Goal: Task Accomplishment & Management: Use online tool/utility

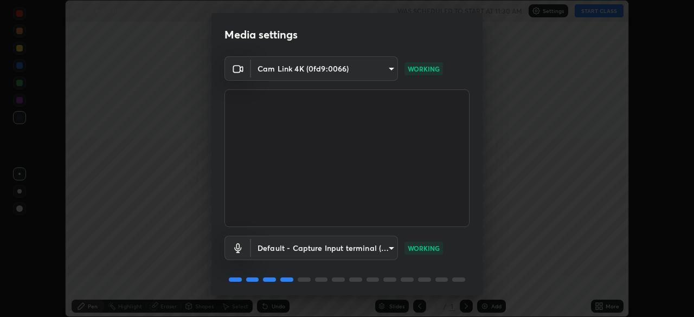
scroll to position [38, 0]
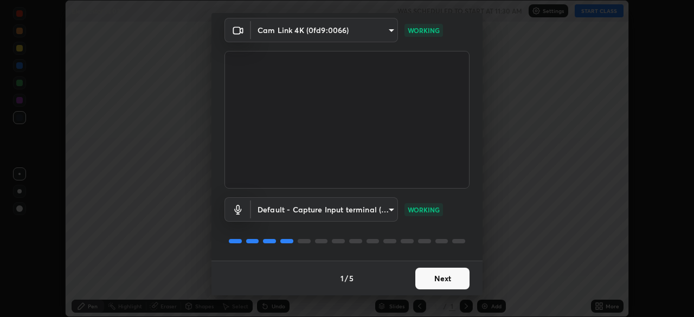
click at [434, 281] on button "Next" at bounding box center [442, 279] width 54 height 22
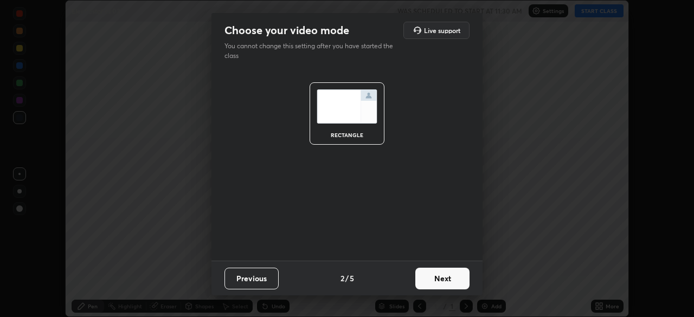
scroll to position [0, 0]
click at [440, 279] on button "Next" at bounding box center [442, 279] width 54 height 22
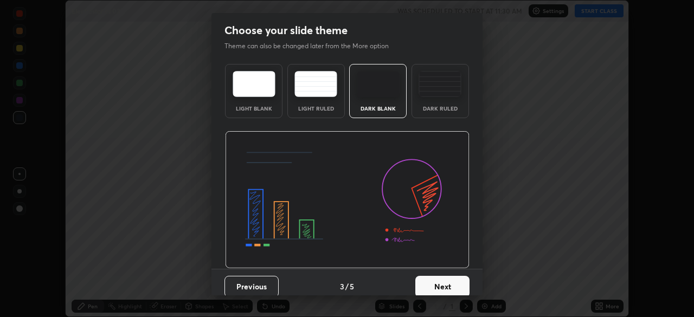
click at [451, 283] on button "Next" at bounding box center [442, 287] width 54 height 22
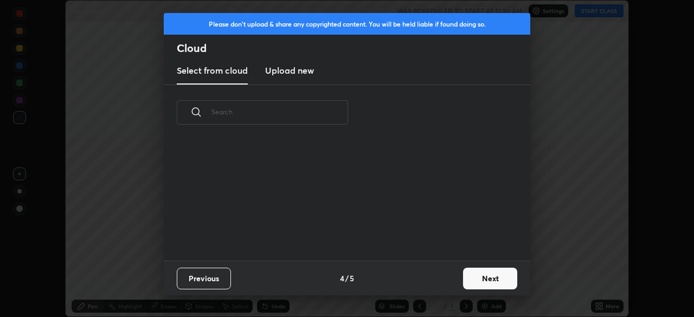
click at [479, 283] on button "Next" at bounding box center [490, 279] width 54 height 22
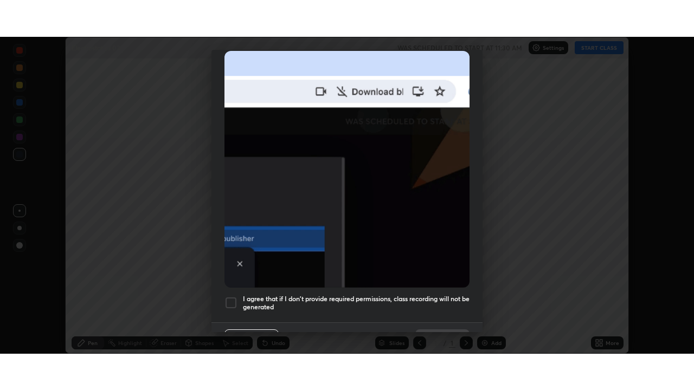
scroll to position [260, 0]
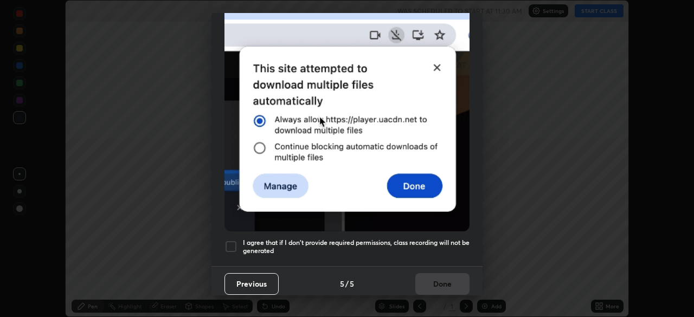
click at [231, 240] on div at bounding box center [230, 246] width 13 height 13
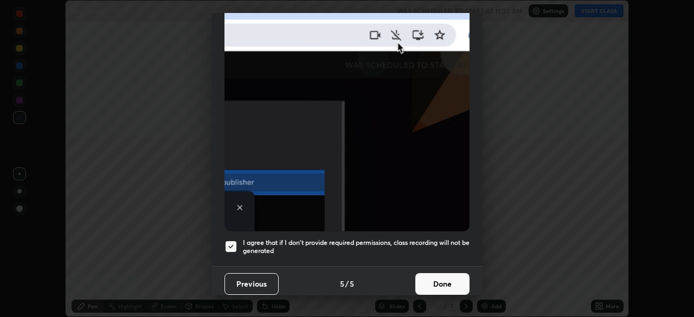
click at [441, 276] on button "Done" at bounding box center [442, 284] width 54 height 22
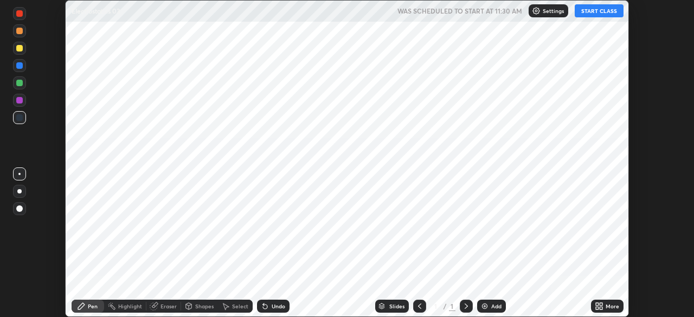
click at [590, 12] on button "START CLASS" at bounding box center [599, 10] width 49 height 13
click at [491, 306] on div "Add" at bounding box center [496, 306] width 10 height 5
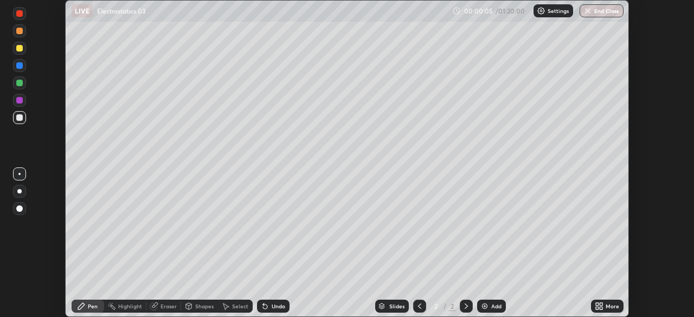
click at [601, 304] on icon at bounding box center [600, 304] width 3 height 3
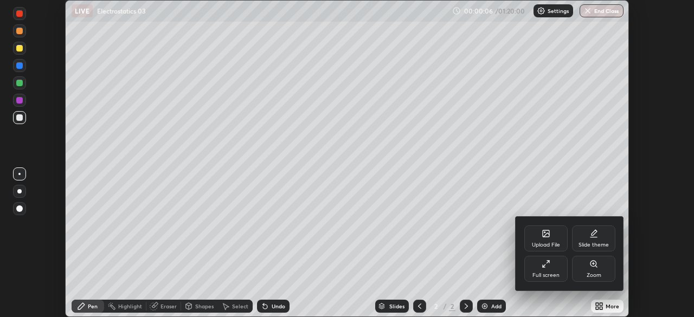
click at [544, 265] on icon at bounding box center [544, 266] width 3 height 3
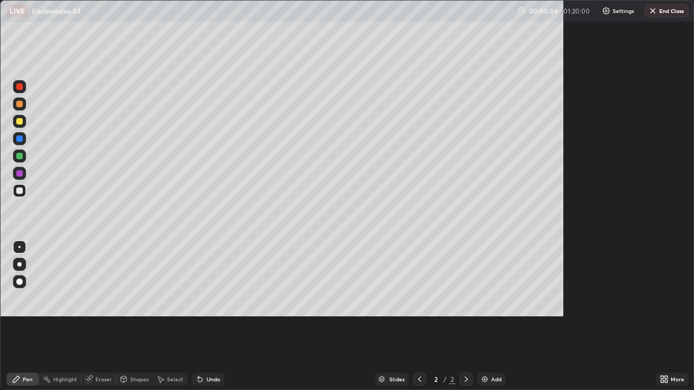
scroll to position [390, 694]
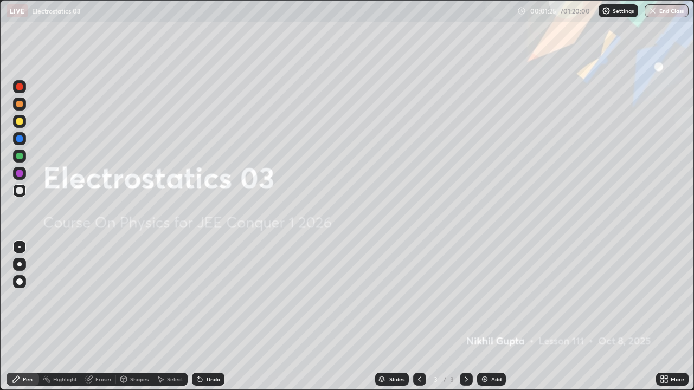
click at [486, 317] on img at bounding box center [484, 379] width 9 height 9
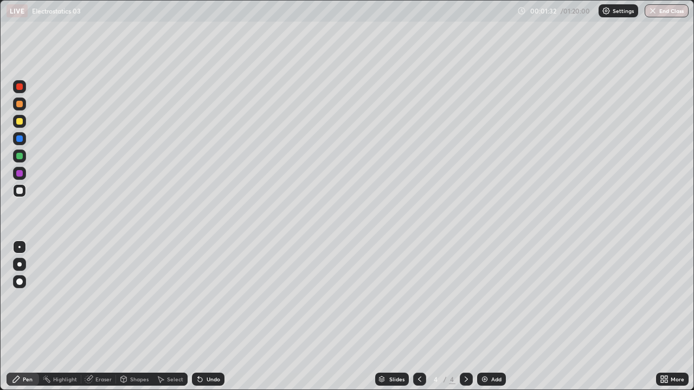
click at [22, 122] on div at bounding box center [19, 121] width 7 height 7
click at [22, 105] on div at bounding box center [19, 104] width 7 height 7
click at [20, 191] on div at bounding box center [19, 191] width 7 height 7
click at [134, 317] on div "Shapes" at bounding box center [139, 379] width 18 height 5
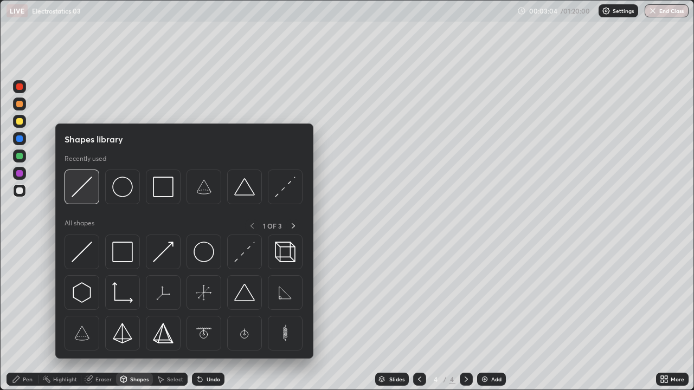
click at [82, 197] on img at bounding box center [82, 187] width 21 height 21
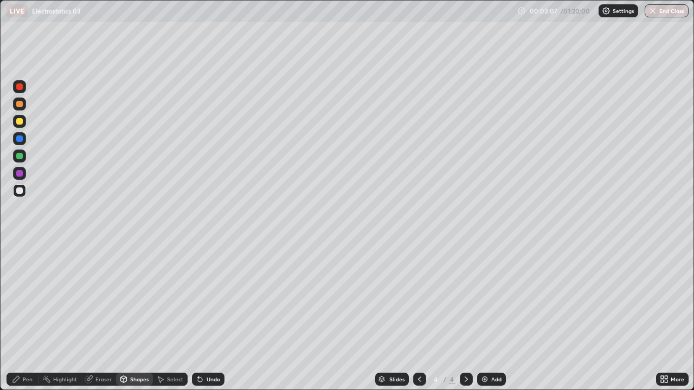
click at [29, 317] on div "Pen" at bounding box center [23, 379] width 33 height 13
click at [132, 317] on div "Shapes" at bounding box center [134, 379] width 37 height 13
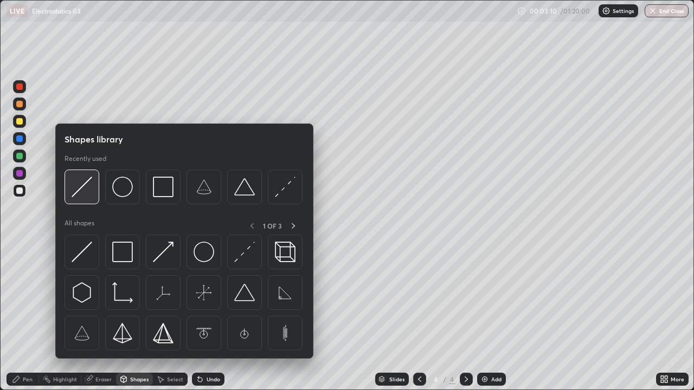
click at [89, 192] on img at bounding box center [82, 187] width 21 height 21
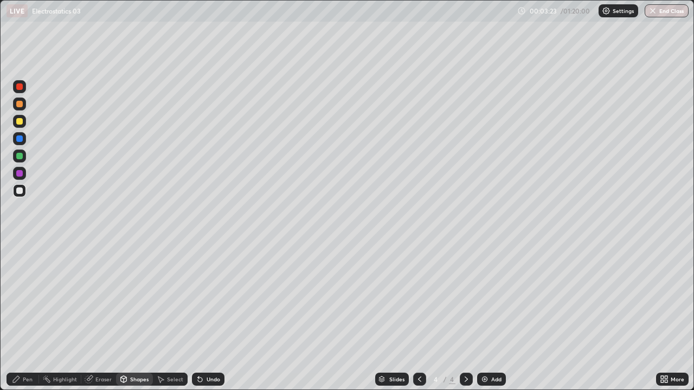
click at [17, 126] on div at bounding box center [19, 121] width 13 height 13
click at [20, 191] on div at bounding box center [19, 191] width 7 height 7
click at [29, 317] on div "Pen" at bounding box center [28, 379] width 10 height 5
click at [20, 124] on div at bounding box center [19, 121] width 7 height 7
click at [492, 317] on div "Add" at bounding box center [496, 379] width 10 height 5
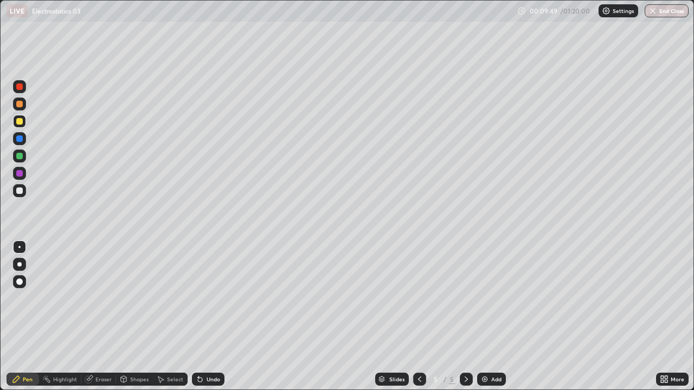
click at [135, 317] on div "Shapes" at bounding box center [139, 379] width 18 height 5
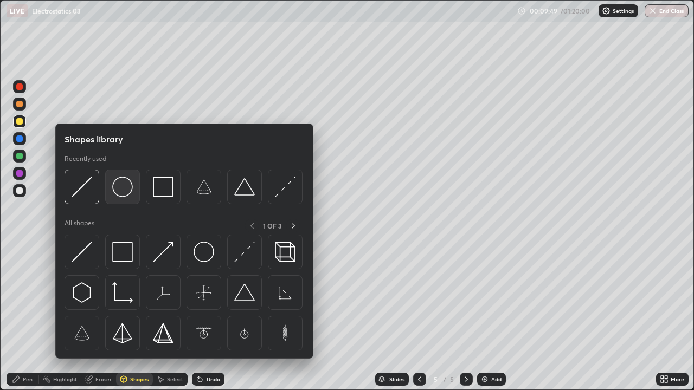
click at [124, 195] on img at bounding box center [122, 187] width 21 height 21
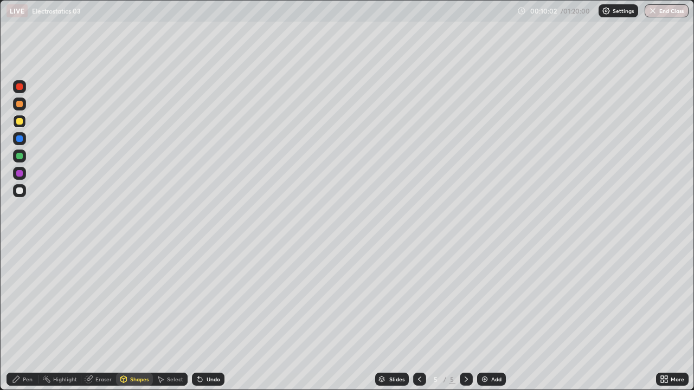
click at [134, 317] on div "Shapes" at bounding box center [139, 379] width 18 height 5
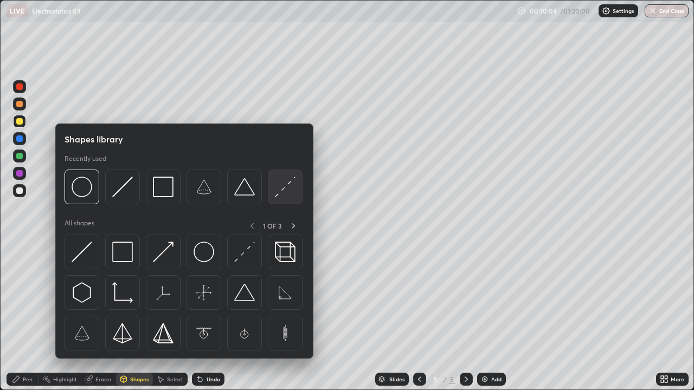
click at [282, 195] on img at bounding box center [285, 187] width 21 height 21
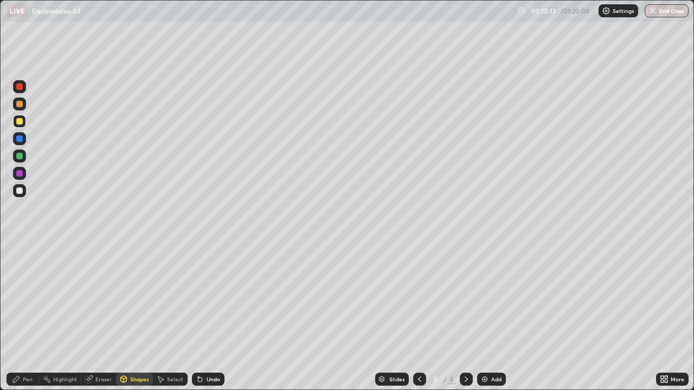
click at [99, 317] on div "Eraser" at bounding box center [103, 379] width 16 height 5
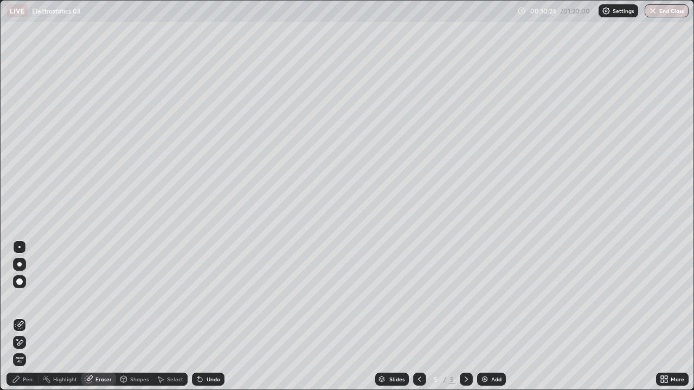
click at [27, 317] on div "Pen" at bounding box center [28, 379] width 10 height 5
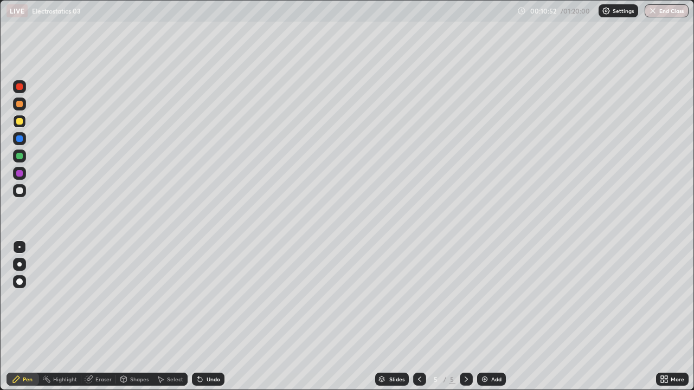
click at [21, 192] on div at bounding box center [19, 191] width 7 height 7
click at [492, 317] on div "Add" at bounding box center [496, 379] width 10 height 5
click at [25, 317] on div at bounding box center [19, 303] width 17 height 130
click at [19, 122] on div at bounding box center [19, 121] width 7 height 7
click at [21, 191] on div at bounding box center [19, 191] width 7 height 7
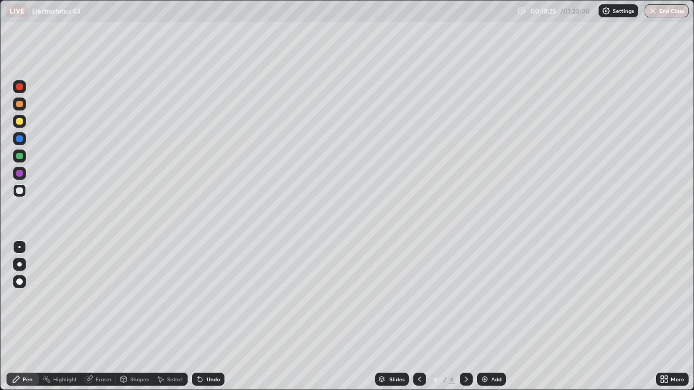
click at [498, 317] on div "Add" at bounding box center [496, 379] width 10 height 5
click at [21, 122] on div at bounding box center [19, 121] width 7 height 7
click at [21, 190] on div at bounding box center [19, 191] width 7 height 7
click at [491, 317] on div "Add" at bounding box center [496, 379] width 10 height 5
click at [18, 122] on div at bounding box center [19, 121] width 7 height 7
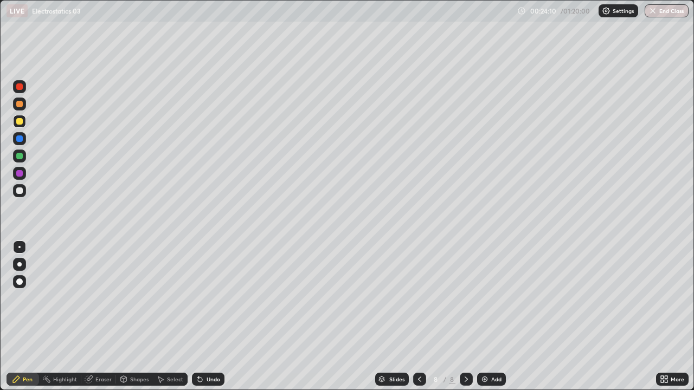
click at [136, 317] on div "Shapes" at bounding box center [139, 379] width 18 height 5
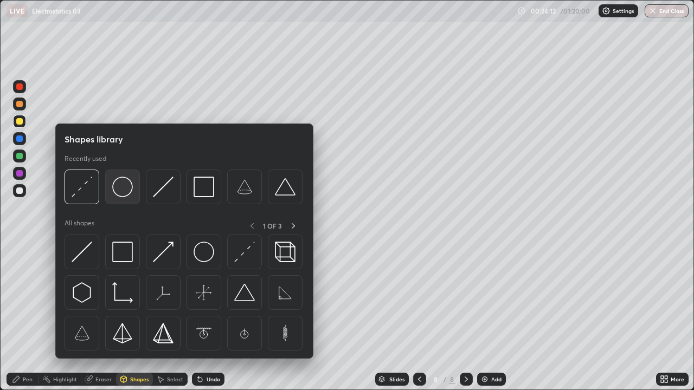
click at [121, 186] on img at bounding box center [122, 187] width 21 height 21
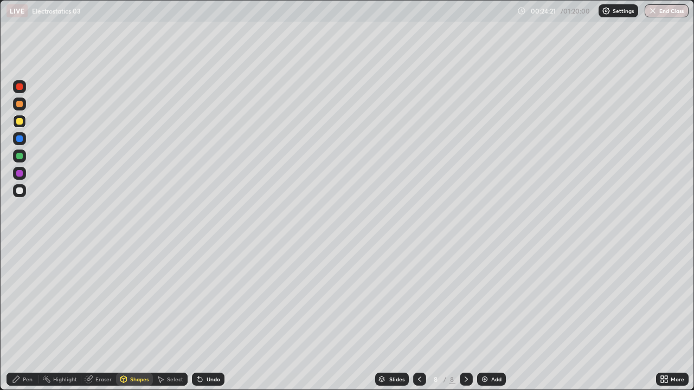
click at [28, 317] on div "Pen" at bounding box center [28, 379] width 10 height 5
click at [22, 192] on div at bounding box center [19, 191] width 7 height 7
click at [20, 125] on div at bounding box center [19, 121] width 13 height 13
click at [18, 191] on div at bounding box center [19, 191] width 7 height 7
click at [486, 317] on img at bounding box center [484, 379] width 9 height 9
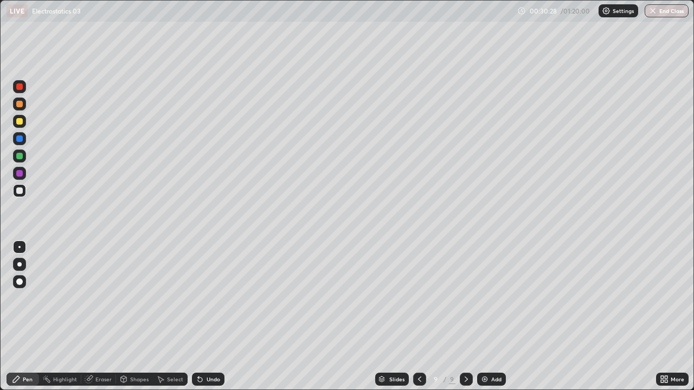
click at [134, 317] on div "Shapes" at bounding box center [139, 379] width 18 height 5
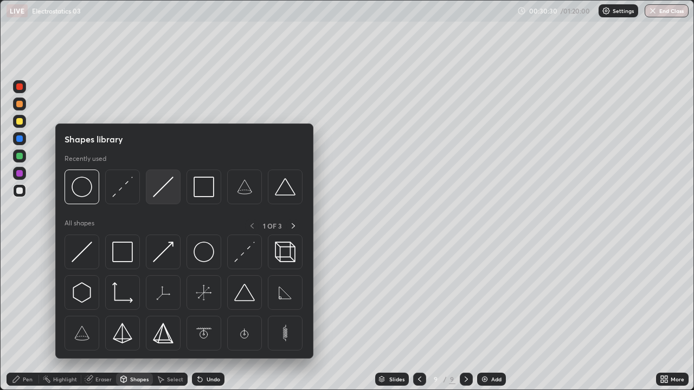
click at [162, 195] on img at bounding box center [163, 187] width 21 height 21
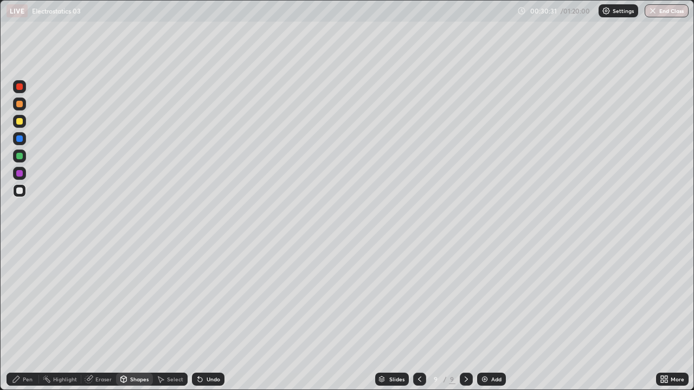
click at [21, 104] on div at bounding box center [19, 104] width 7 height 7
click at [211, 317] on div "Undo" at bounding box center [208, 379] width 33 height 13
click at [25, 317] on div "Pen" at bounding box center [28, 379] width 10 height 5
click at [19, 282] on div at bounding box center [19, 282] width 7 height 7
click at [132, 317] on div "Shapes" at bounding box center [139, 379] width 18 height 5
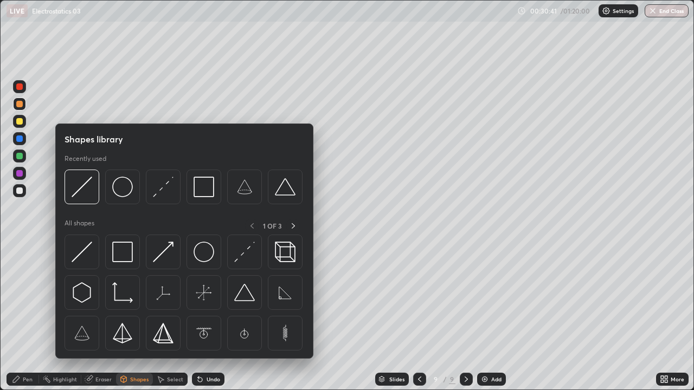
click at [133, 317] on div "Shapes" at bounding box center [139, 379] width 18 height 5
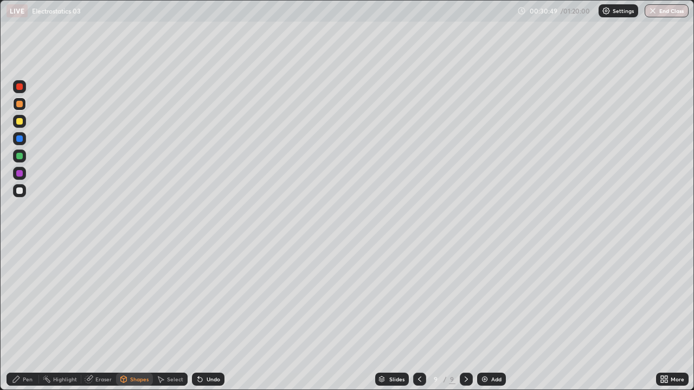
click at [25, 317] on div "Pen" at bounding box center [28, 379] width 10 height 5
click at [20, 247] on div at bounding box center [19, 247] width 2 height 2
click at [130, 317] on div "Shapes" at bounding box center [139, 379] width 18 height 5
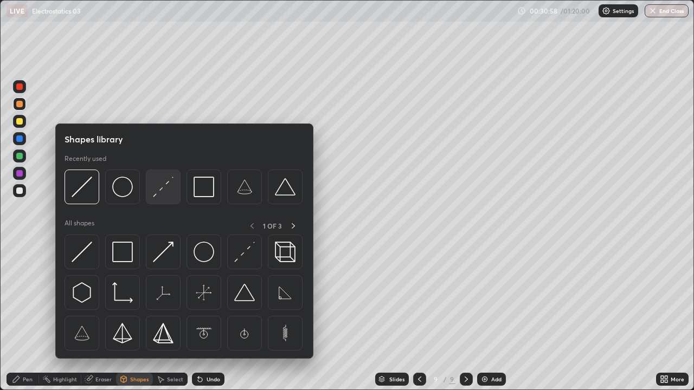
click at [164, 194] on img at bounding box center [163, 187] width 21 height 21
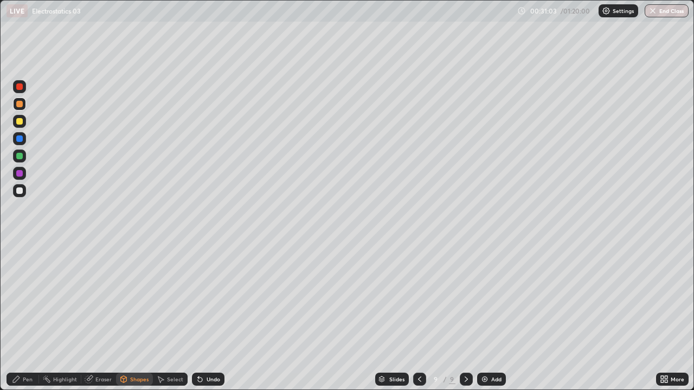
click at [214, 317] on div "Undo" at bounding box center [214, 379] width 14 height 5
click at [135, 317] on div "Shapes" at bounding box center [139, 379] width 18 height 5
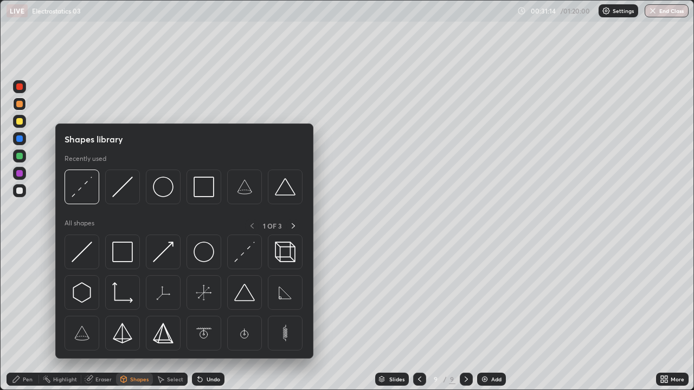
click at [124, 192] on img at bounding box center [122, 187] width 21 height 21
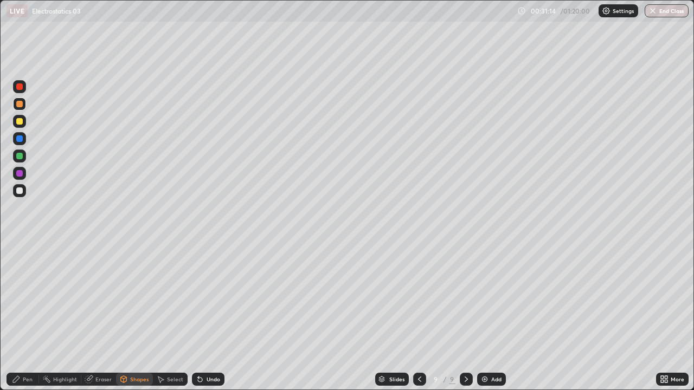
click at [24, 247] on div at bounding box center [19, 223] width 17 height 291
click at [20, 139] on div at bounding box center [19, 139] width 7 height 7
click at [20, 191] on div at bounding box center [19, 191] width 7 height 7
click at [27, 317] on div "Pen" at bounding box center [28, 379] width 10 height 5
click at [100, 317] on div "Eraser" at bounding box center [103, 379] width 16 height 5
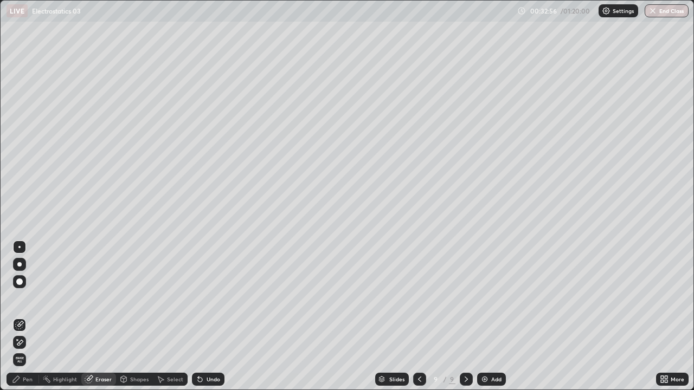
click at [28, 317] on div "Pen" at bounding box center [28, 379] width 10 height 5
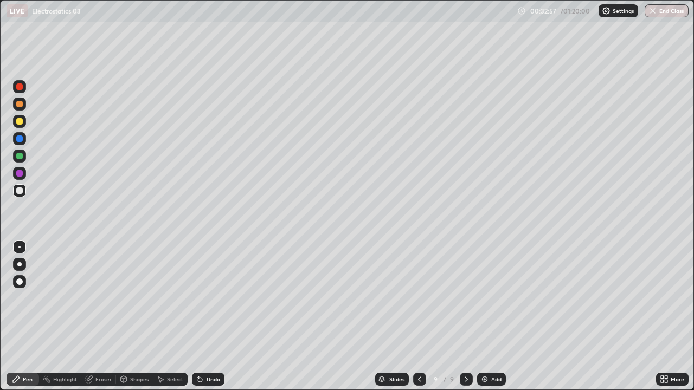
click at [100, 317] on div "Eraser" at bounding box center [103, 379] width 16 height 5
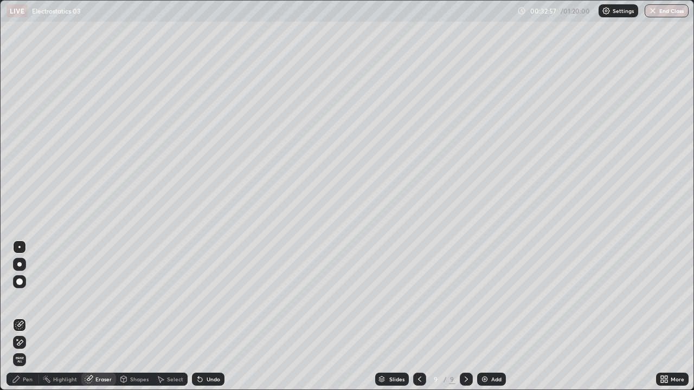
click at [134, 317] on div "Shapes" at bounding box center [139, 379] width 18 height 5
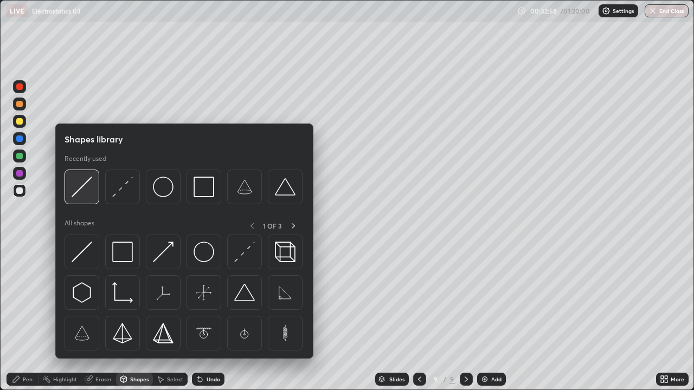
click at [84, 195] on img at bounding box center [82, 187] width 21 height 21
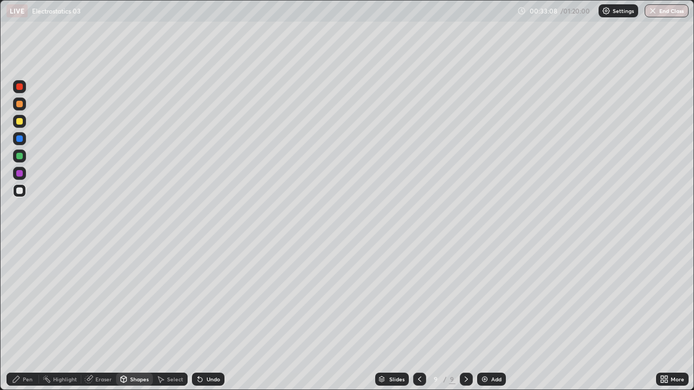
click at [25, 317] on div "Pen" at bounding box center [28, 379] width 10 height 5
click at [493, 317] on div "Add" at bounding box center [496, 379] width 10 height 5
click at [20, 121] on div at bounding box center [19, 121] width 7 height 7
click at [20, 192] on div at bounding box center [19, 191] width 7 height 7
click at [417, 317] on icon at bounding box center [419, 379] width 9 height 9
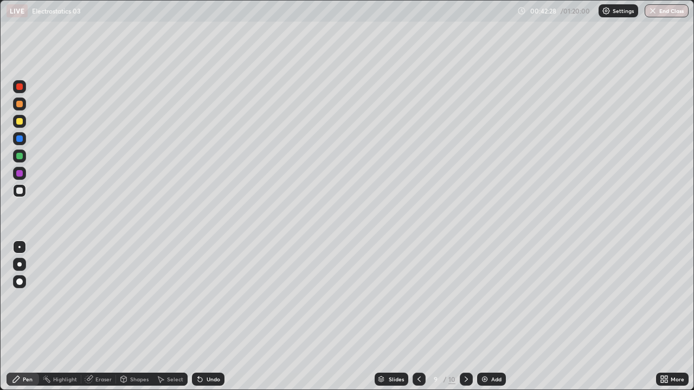
click at [466, 317] on icon at bounding box center [466, 379] width 9 height 9
click at [20, 125] on div at bounding box center [19, 121] width 13 height 13
click at [18, 193] on div at bounding box center [19, 191] width 7 height 7
click at [19, 121] on div at bounding box center [19, 121] width 7 height 7
click at [488, 317] on div "Add" at bounding box center [491, 379] width 29 height 13
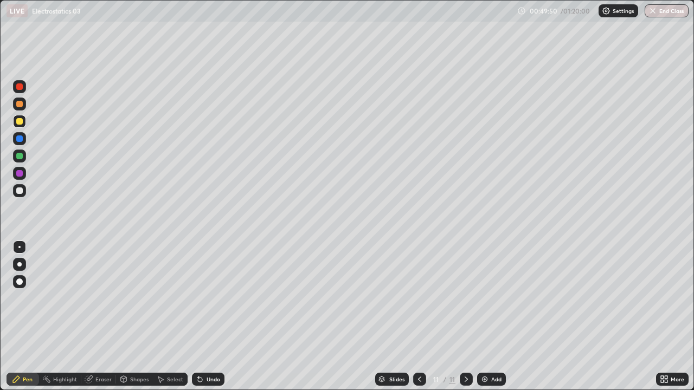
click at [21, 190] on div at bounding box center [19, 191] width 7 height 7
click at [23, 126] on div at bounding box center [19, 121] width 13 height 13
click at [494, 317] on div "Add" at bounding box center [496, 379] width 10 height 5
click at [20, 191] on div at bounding box center [19, 191] width 7 height 7
click at [418, 317] on icon at bounding box center [419, 379] width 9 height 9
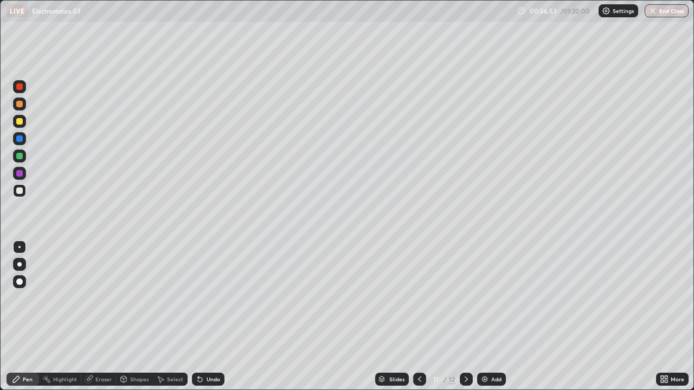
click at [417, 317] on icon at bounding box center [419, 379] width 9 height 9
click at [418, 317] on icon at bounding box center [419, 379] width 9 height 9
click at [463, 317] on icon at bounding box center [466, 379] width 9 height 9
click at [466, 317] on icon at bounding box center [466, 379] width 9 height 9
click at [465, 317] on icon at bounding box center [466, 379] width 9 height 9
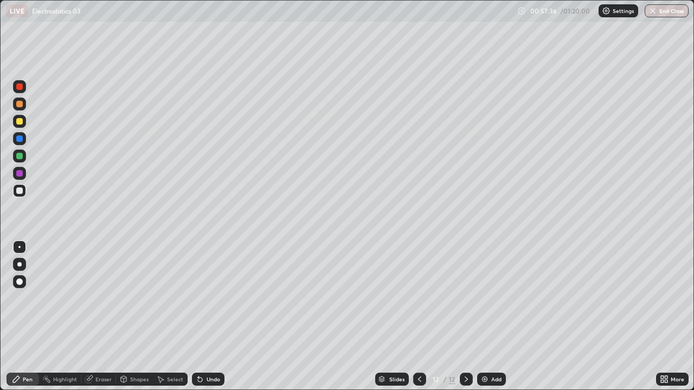
click at [465, 317] on icon at bounding box center [466, 379] width 9 height 9
click at [491, 317] on div "Add" at bounding box center [496, 379] width 10 height 5
click at [20, 124] on div at bounding box center [19, 121] width 7 height 7
click at [21, 192] on div at bounding box center [19, 191] width 7 height 7
click at [20, 124] on div at bounding box center [19, 121] width 7 height 7
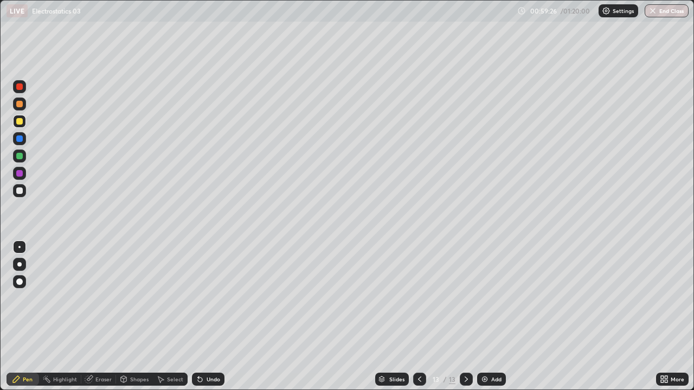
click at [21, 191] on div at bounding box center [19, 191] width 7 height 7
click at [493, 317] on div "Add" at bounding box center [496, 379] width 10 height 5
click at [20, 121] on div at bounding box center [19, 121] width 7 height 7
click at [21, 193] on div at bounding box center [19, 191] width 7 height 7
click at [492, 317] on div "Add" at bounding box center [496, 379] width 10 height 5
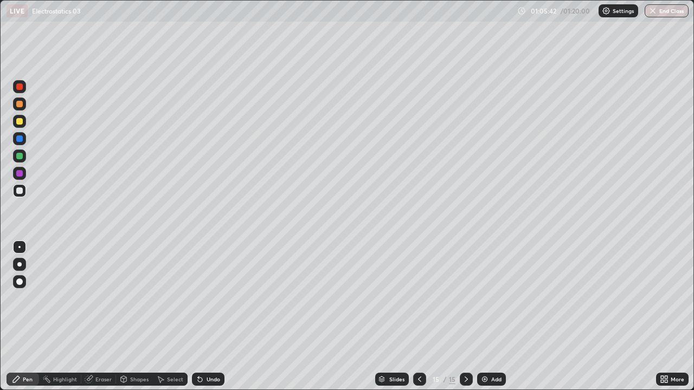
click at [21, 121] on div at bounding box center [19, 121] width 7 height 7
click at [21, 105] on div at bounding box center [19, 104] width 7 height 7
click at [137, 317] on div "Shapes" at bounding box center [139, 379] width 18 height 5
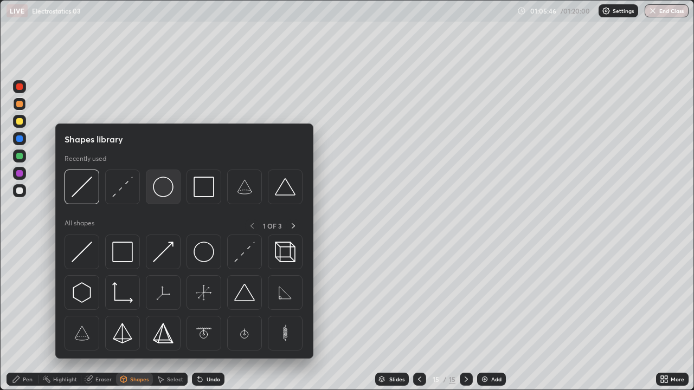
click at [159, 192] on img at bounding box center [163, 187] width 21 height 21
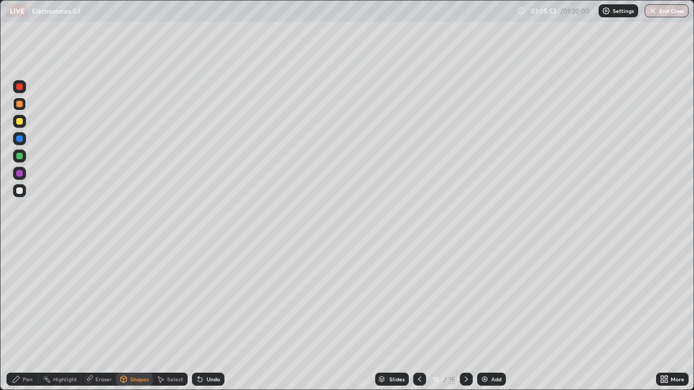
click at [131, 317] on div "Shapes" at bounding box center [139, 379] width 18 height 5
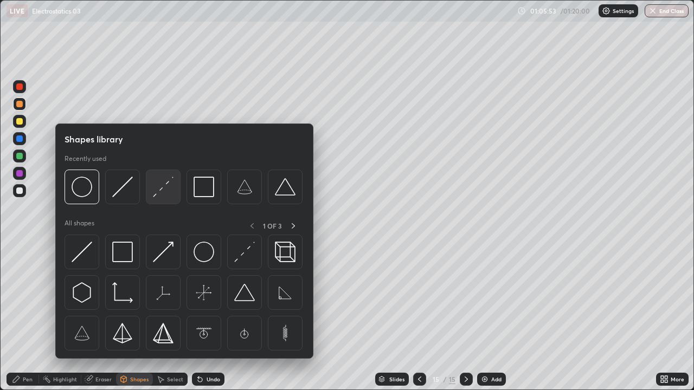
click at [160, 194] on img at bounding box center [163, 187] width 21 height 21
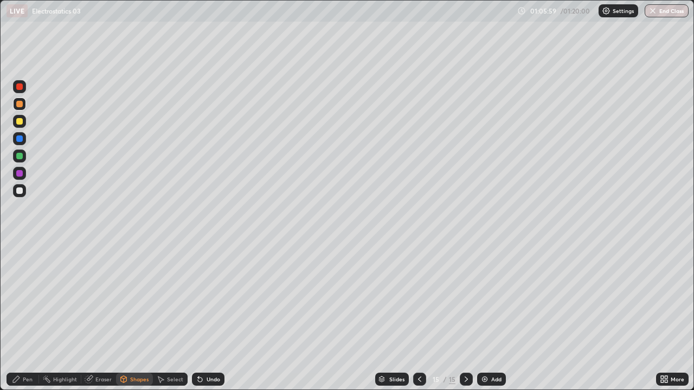
click at [15, 191] on div at bounding box center [19, 190] width 13 height 13
click at [25, 317] on div "Pen" at bounding box center [28, 379] width 10 height 5
click at [489, 317] on div "Add" at bounding box center [491, 379] width 29 height 13
click at [19, 121] on div at bounding box center [19, 121] width 7 height 7
click at [21, 192] on div at bounding box center [19, 191] width 7 height 7
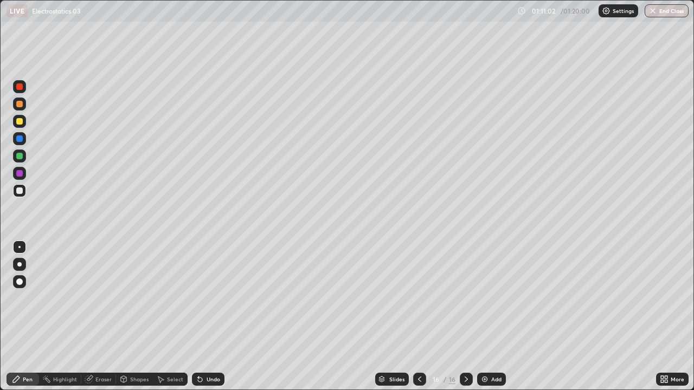
click at [418, 317] on icon at bounding box center [419, 379] width 9 height 9
click at [465, 317] on icon at bounding box center [466, 379] width 9 height 9
click at [417, 317] on icon at bounding box center [419, 379] width 9 height 9
click at [466, 317] on icon at bounding box center [466, 379] width 9 height 9
click at [104, 317] on div "Eraser" at bounding box center [103, 379] width 16 height 5
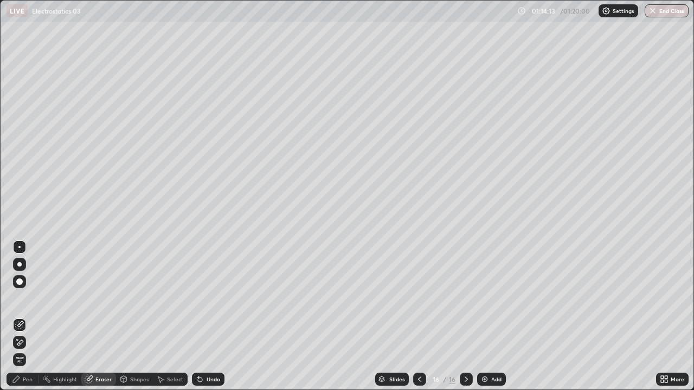
click at [21, 317] on div "Pen" at bounding box center [23, 379] width 33 height 13
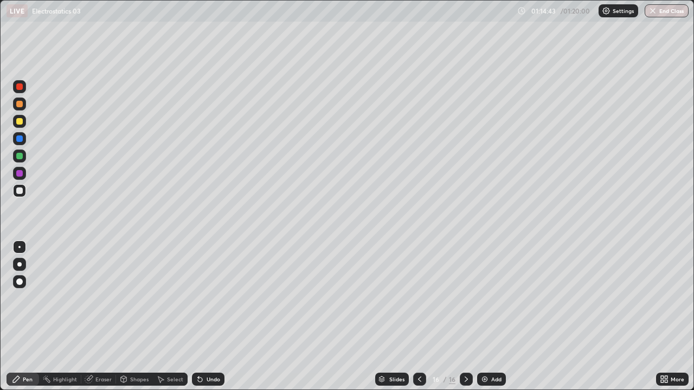
click at [415, 317] on div at bounding box center [419, 380] width 13 height 22
click at [464, 317] on icon at bounding box center [466, 379] width 9 height 9
click at [0, 317] on div "Pen Highlight Eraser Shapes Select Undo Slides 16 / 16 Add More" at bounding box center [347, 380] width 694 height 22
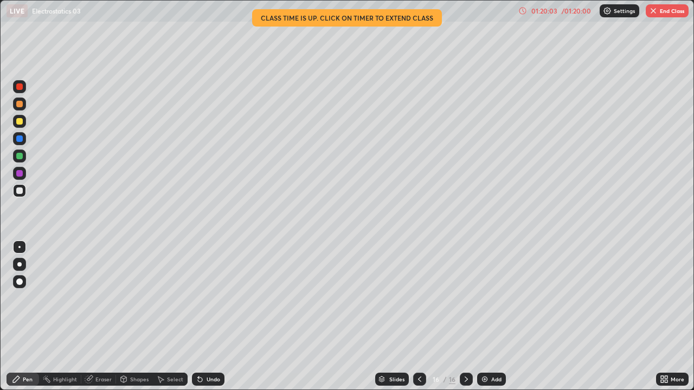
click at [544, 9] on div "01:20:03" at bounding box center [544, 11] width 30 height 7
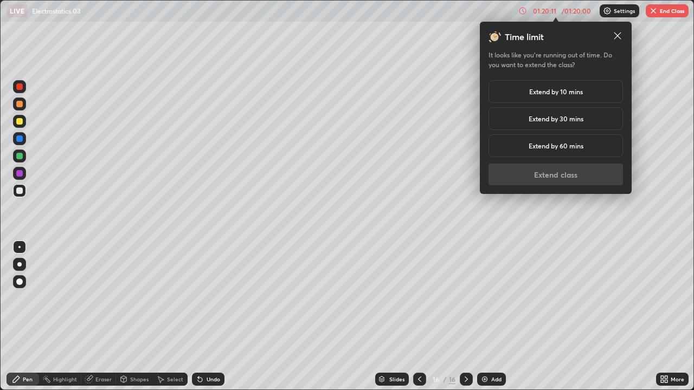
click at [536, 93] on h5 "Extend by 10 mins" at bounding box center [556, 92] width 54 height 10
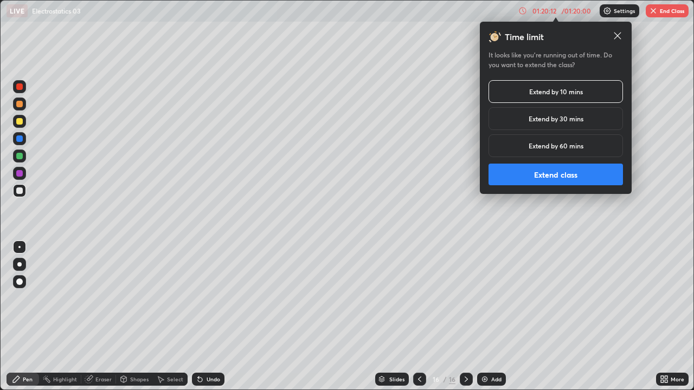
click at [550, 176] on button "Extend class" at bounding box center [555, 175] width 134 height 22
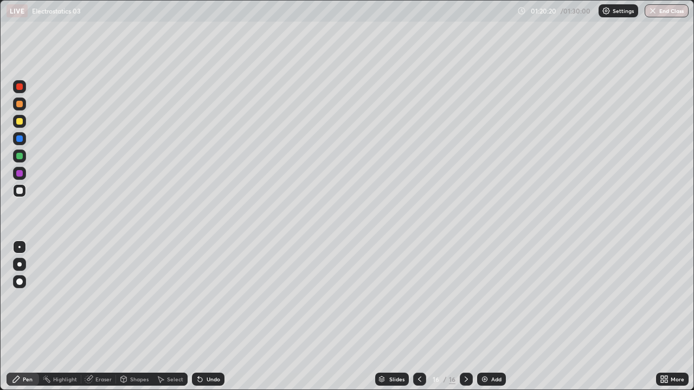
click at [491, 317] on div "Add" at bounding box center [496, 379] width 10 height 5
click at [20, 122] on div at bounding box center [19, 121] width 7 height 7
click at [21, 191] on div at bounding box center [19, 191] width 7 height 7
click at [14, 120] on div at bounding box center [19, 121] width 13 height 13
click at [102, 317] on div "Eraser" at bounding box center [103, 379] width 16 height 5
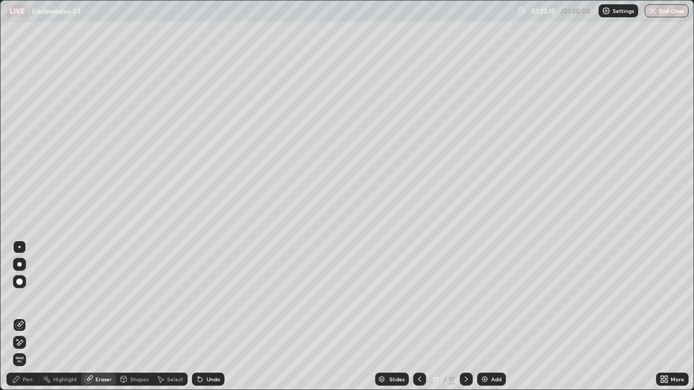
click at [24, 317] on div "Pen" at bounding box center [28, 379] width 10 height 5
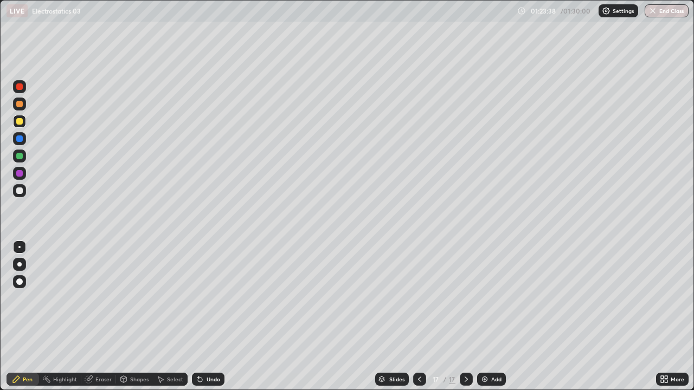
click at [492, 317] on div "Add" at bounding box center [496, 379] width 10 height 5
click at [20, 191] on div at bounding box center [19, 191] width 7 height 7
click at [17, 280] on div at bounding box center [19, 282] width 7 height 7
click at [20, 246] on div at bounding box center [19, 247] width 2 height 2
click at [493, 317] on div "Add" at bounding box center [496, 379] width 10 height 5
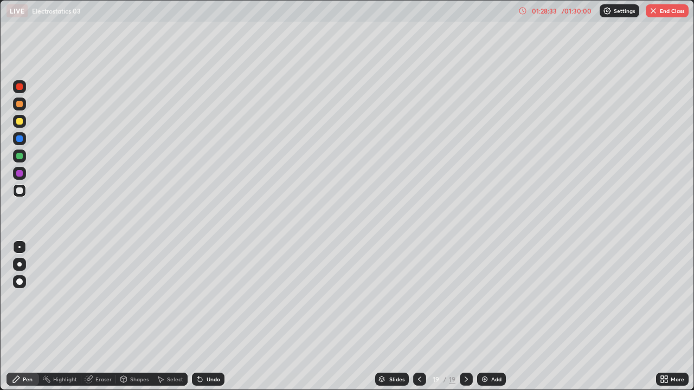
click at [488, 317] on div "Add" at bounding box center [491, 379] width 29 height 13
click at [19, 123] on div at bounding box center [19, 121] width 7 height 7
click at [20, 192] on div at bounding box center [19, 191] width 7 height 7
click at [18, 124] on div at bounding box center [19, 121] width 7 height 7
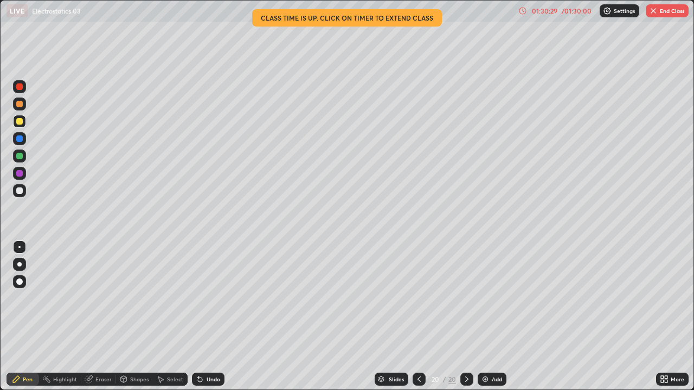
click at [545, 9] on div "01:30:29" at bounding box center [544, 11] width 30 height 7
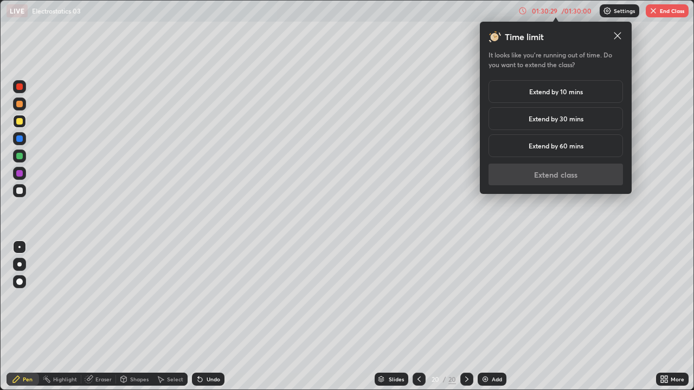
click at [551, 88] on h5 "Extend by 10 mins" at bounding box center [556, 92] width 54 height 10
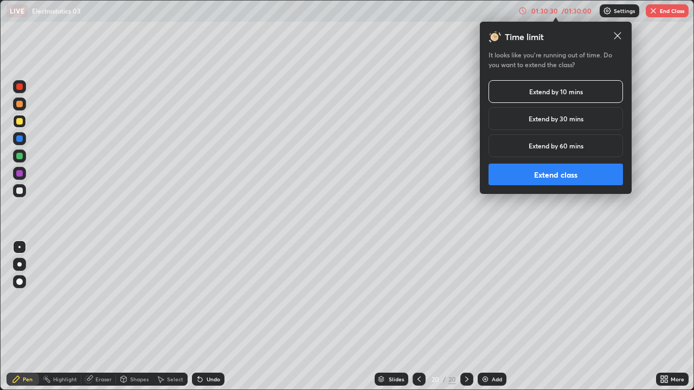
click at [558, 176] on button "Extend class" at bounding box center [555, 175] width 134 height 22
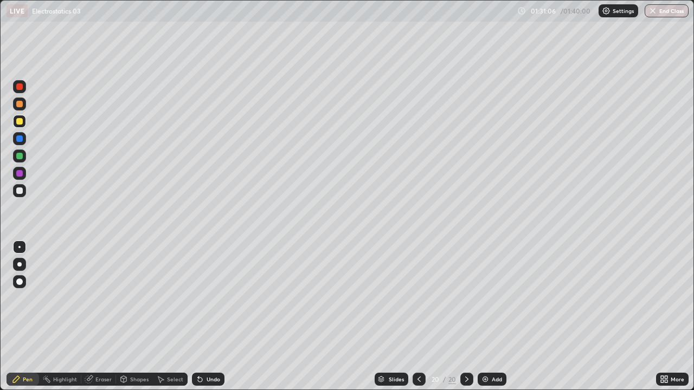
click at [492, 317] on div "Add" at bounding box center [497, 379] width 10 height 5
click at [16, 189] on div at bounding box center [19, 191] width 7 height 7
click at [661, 15] on button "End Class" at bounding box center [666, 10] width 44 height 13
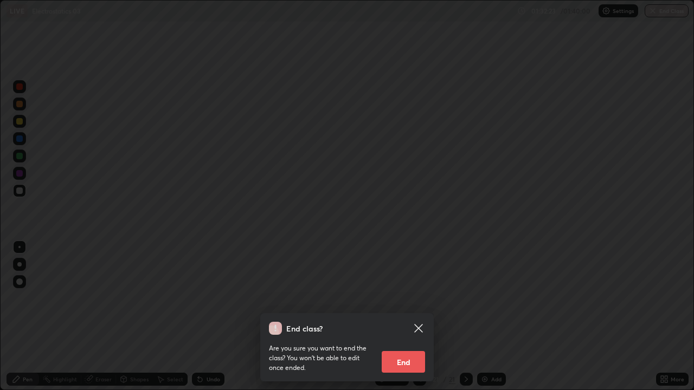
click at [398, 317] on button "End" at bounding box center [403, 362] width 43 height 22
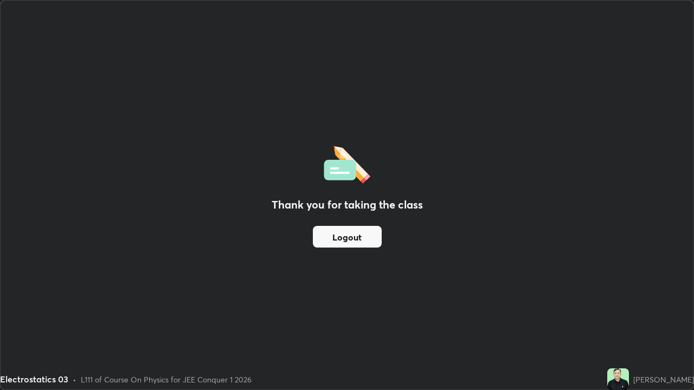
click at [349, 237] on button "Logout" at bounding box center [347, 237] width 69 height 22
